Goal: Task Accomplishment & Management: Use online tool/utility

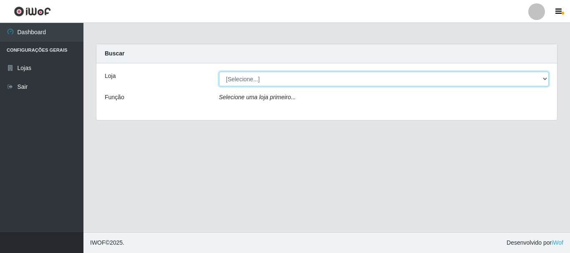
click at [247, 75] on select "[Selecione...] Nordestão - Alecrim" at bounding box center [384, 79] width 330 height 15
select select "453"
click at [219, 72] on select "[Selecione...] Nordestão - Alecrim" at bounding box center [384, 79] width 330 height 15
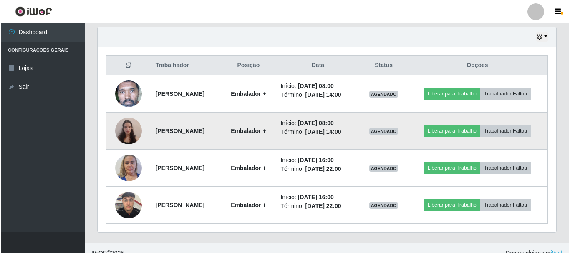
scroll to position [292, 0]
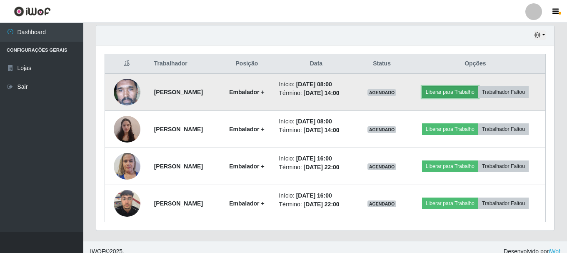
click at [451, 93] on button "Liberar para Trabalho" at bounding box center [450, 92] width 56 height 12
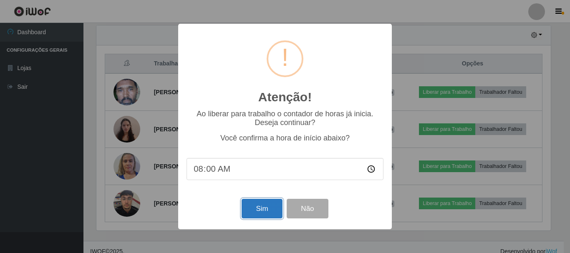
click at [260, 210] on button "Sim" at bounding box center [261, 209] width 40 height 20
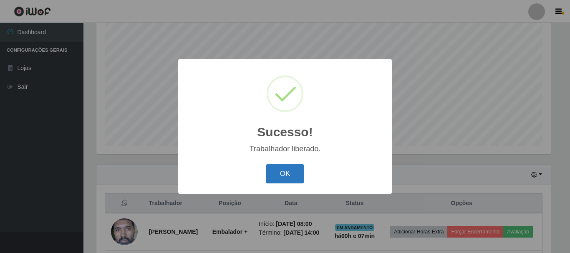
click at [276, 174] on button "OK" at bounding box center [285, 174] width 39 height 20
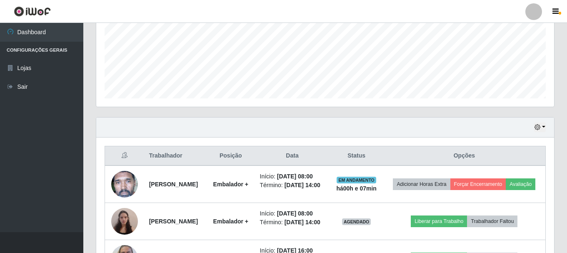
scroll to position [277, 0]
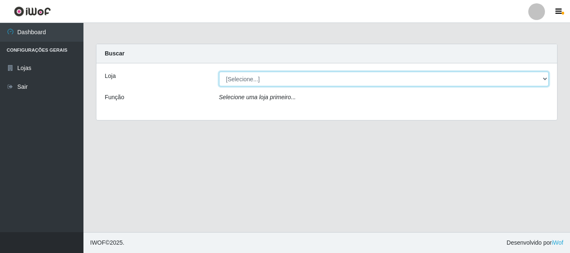
click at [246, 77] on select "[Selecione...] Nordestão - Alecrim" at bounding box center [384, 79] width 330 height 15
select select "453"
click at [219, 72] on select "[Selecione...] Nordestão - Alecrim" at bounding box center [384, 79] width 330 height 15
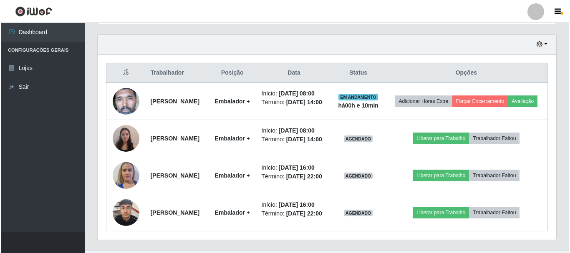
scroll to position [326, 0]
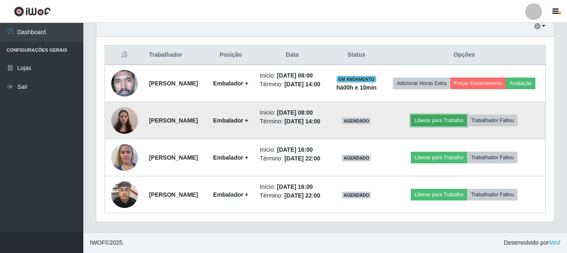
click at [438, 115] on button "Liberar para Trabalho" at bounding box center [439, 121] width 56 height 12
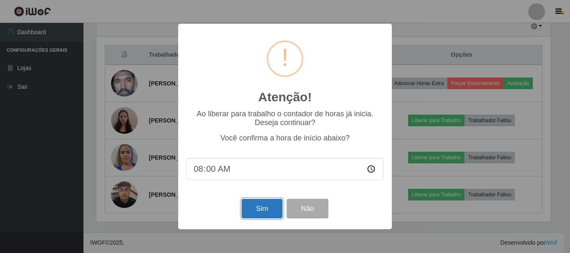
click at [252, 215] on button "Sim" at bounding box center [261, 209] width 40 height 20
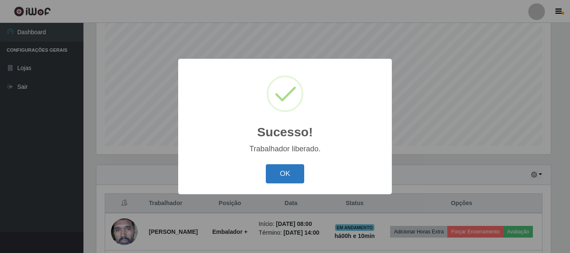
click at [275, 181] on button "OK" at bounding box center [285, 174] width 39 height 20
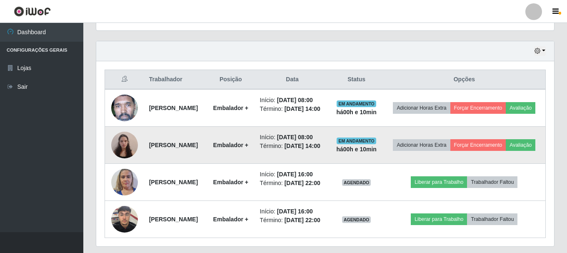
scroll to position [277, 0]
